Goal: Task Accomplishment & Management: Use online tool/utility

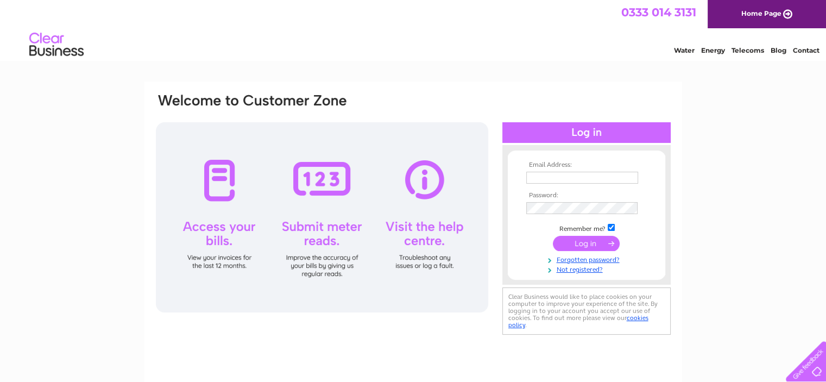
type input "theaberdeenhouse@gmail.com"
click at [587, 240] on input "submit" at bounding box center [586, 243] width 67 height 15
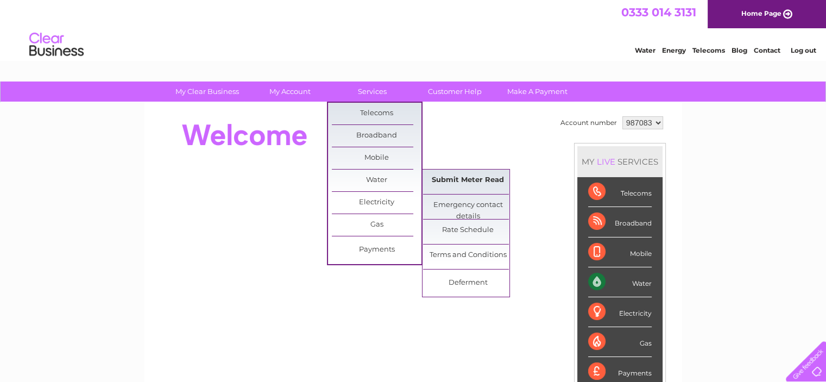
click at [439, 177] on link "Submit Meter Read" at bounding box center [468, 180] width 90 height 22
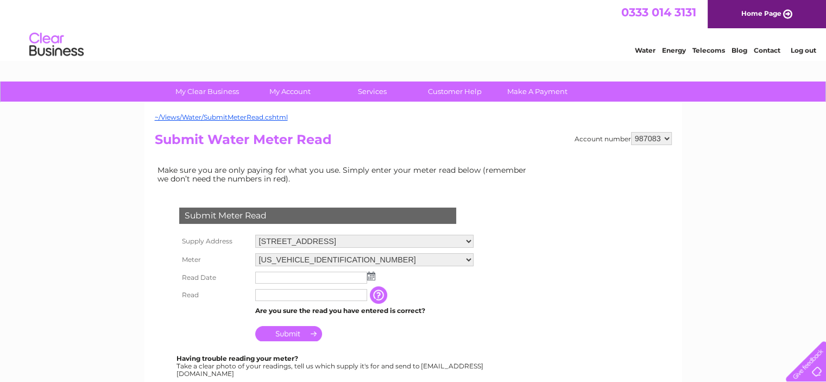
click at [370, 276] on img at bounding box center [371, 276] width 8 height 9
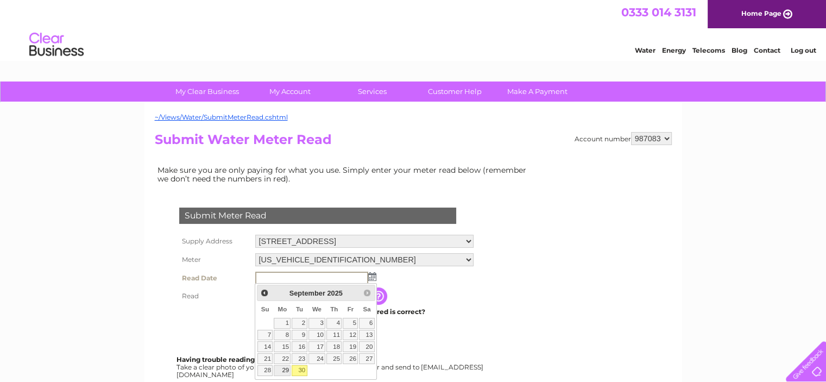
click at [284, 371] on link "29" at bounding box center [282, 370] width 17 height 11
type input "2025/09/29"
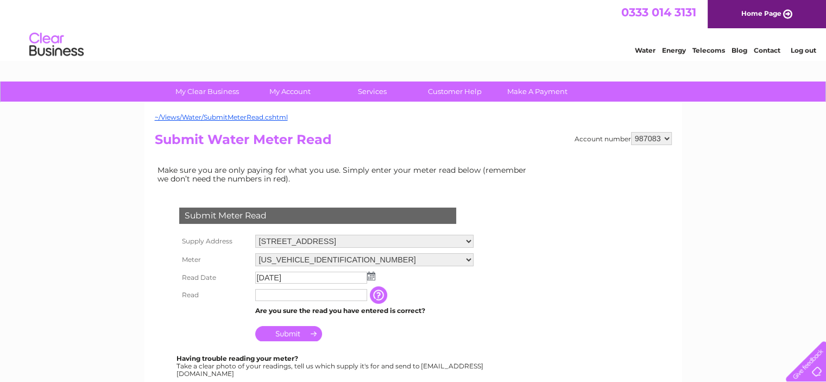
click at [275, 297] on input "text" at bounding box center [311, 295] width 112 height 12
type input "7658"
click at [286, 330] on input "Submit" at bounding box center [288, 334] width 67 height 15
